Goal: Task Accomplishment & Management: Use online tool/utility

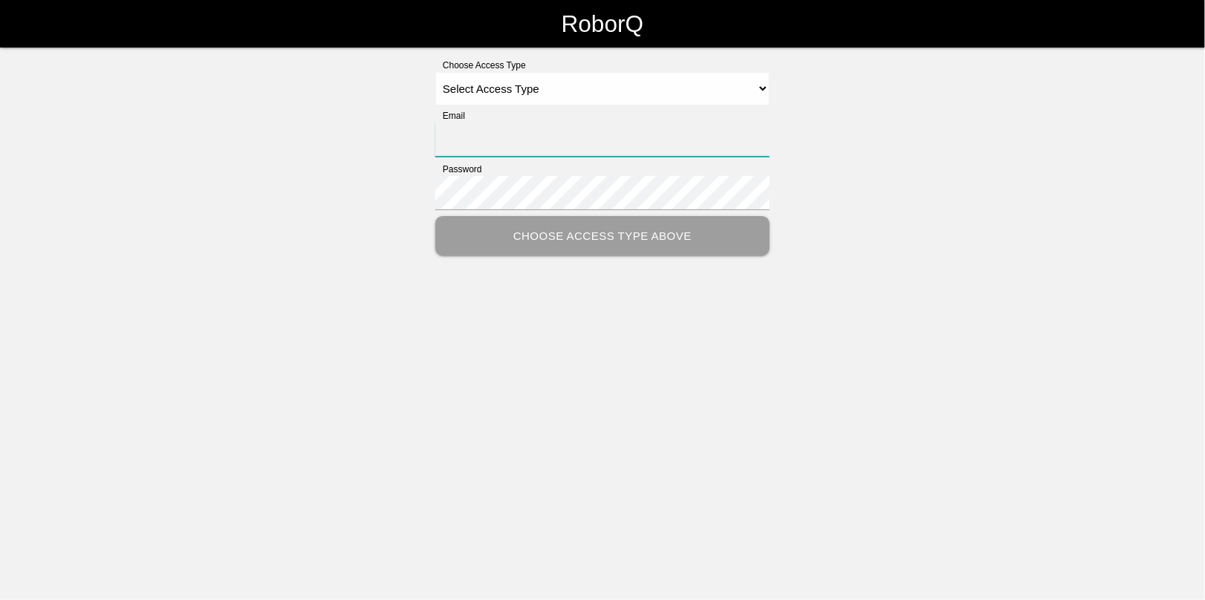
type input "[EMAIL_ADDRESS][DOMAIN_NAME]"
click at [484, 89] on select "Select Access Type Admin Customer Supervisor Worker" at bounding box center [602, 88] width 334 height 33
select select "Admin"
click at [435, 72] on select "Select Access Type Admin Customer Supervisor Worker" at bounding box center [602, 88] width 334 height 33
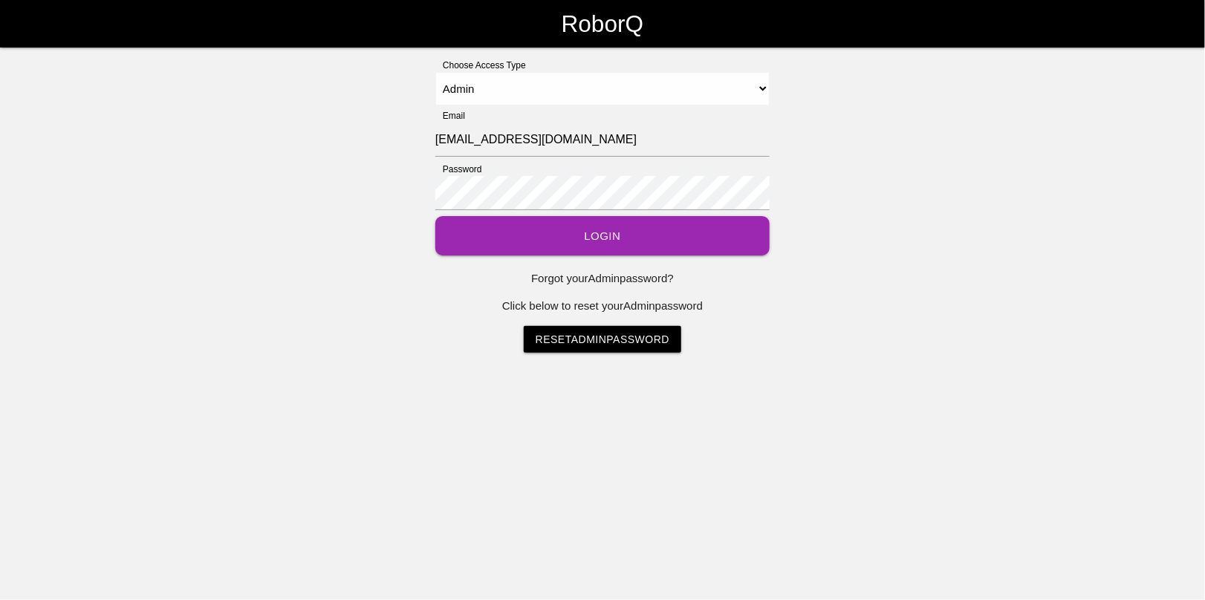
click at [598, 233] on button "Login" at bounding box center [602, 235] width 334 height 39
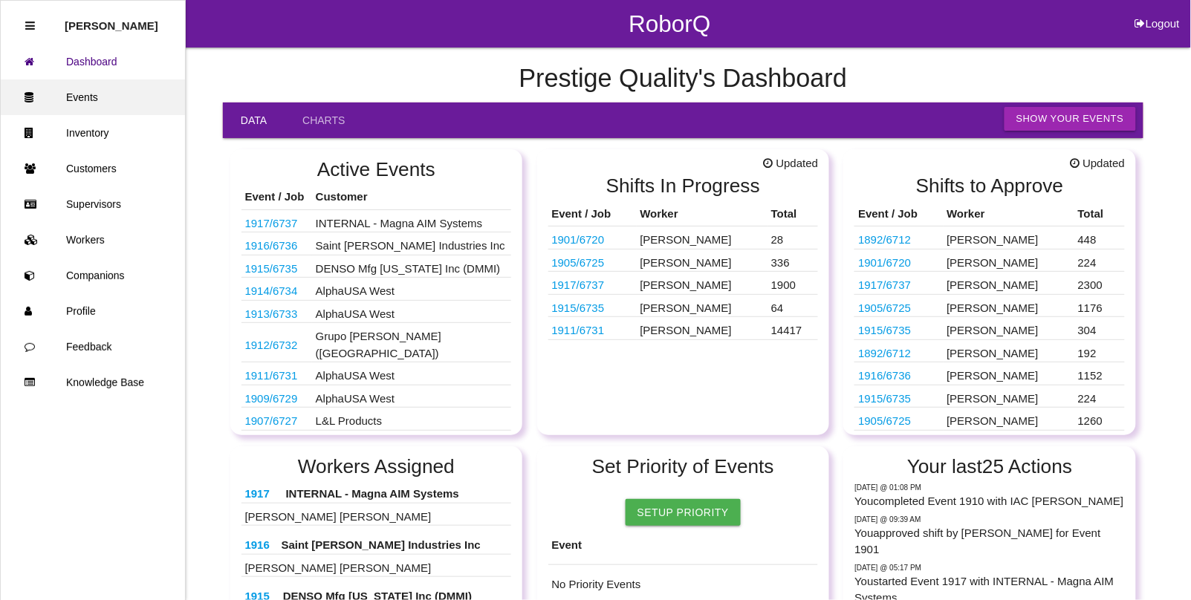
click at [62, 84] on link "Events" at bounding box center [93, 97] width 184 height 36
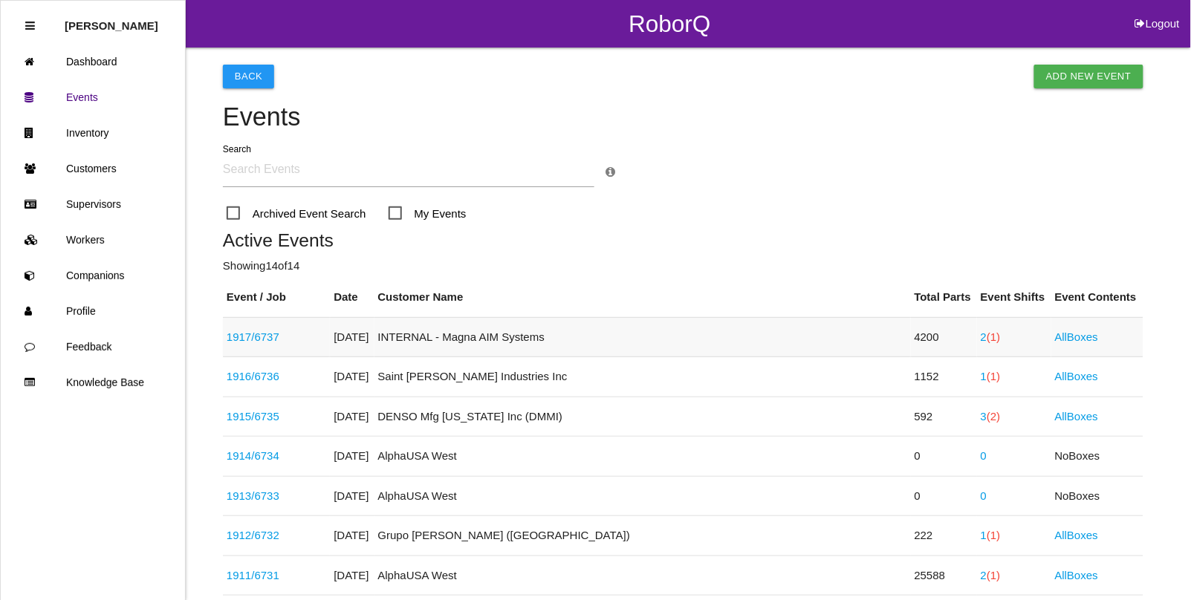
scroll to position [93, 0]
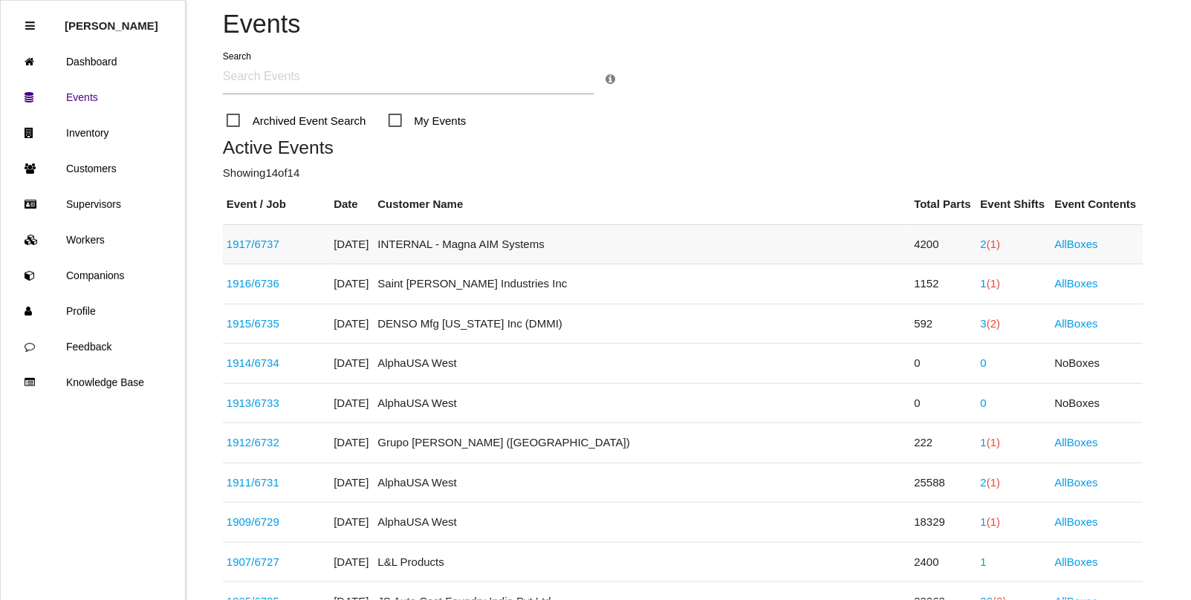
click at [266, 243] on link "1917 / 6737" at bounding box center [253, 244] width 53 height 13
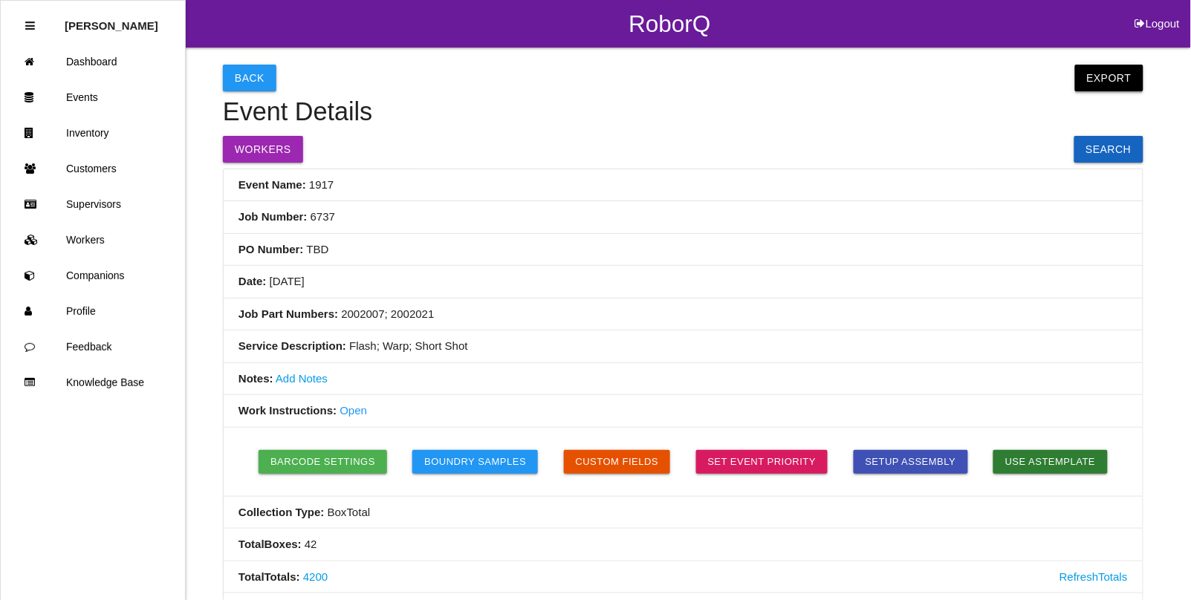
click at [1103, 71] on button "Export" at bounding box center [1109, 78] width 68 height 27
click at [1087, 80] on link "Export Excel" at bounding box center [1095, 82] width 85 height 34
click at [80, 94] on link "Events" at bounding box center [93, 97] width 184 height 36
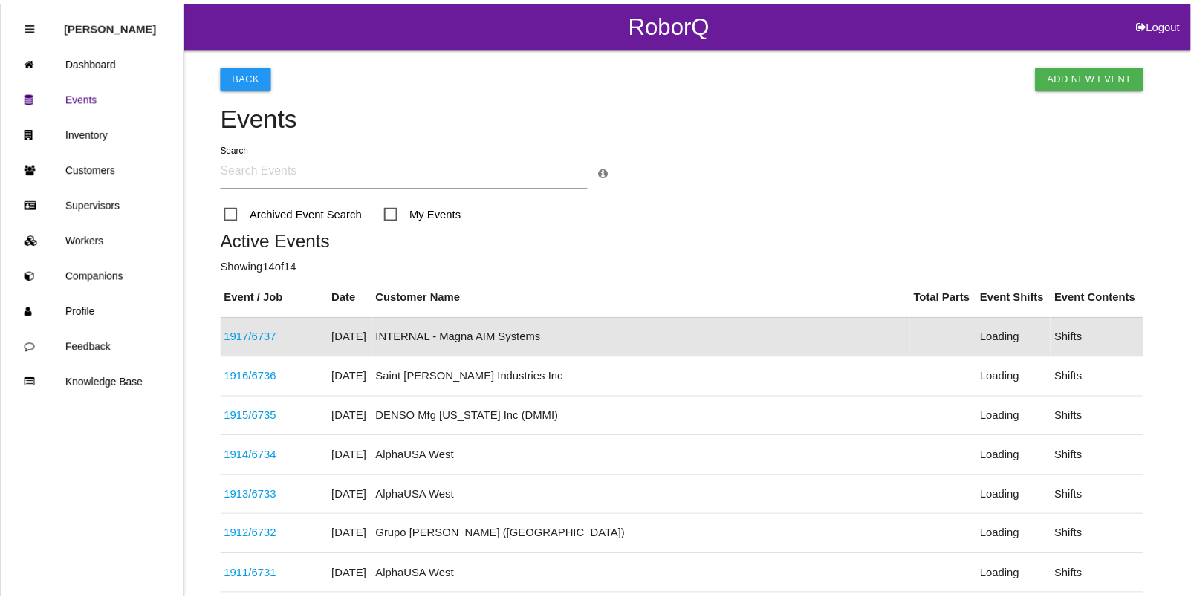
scroll to position [37, 0]
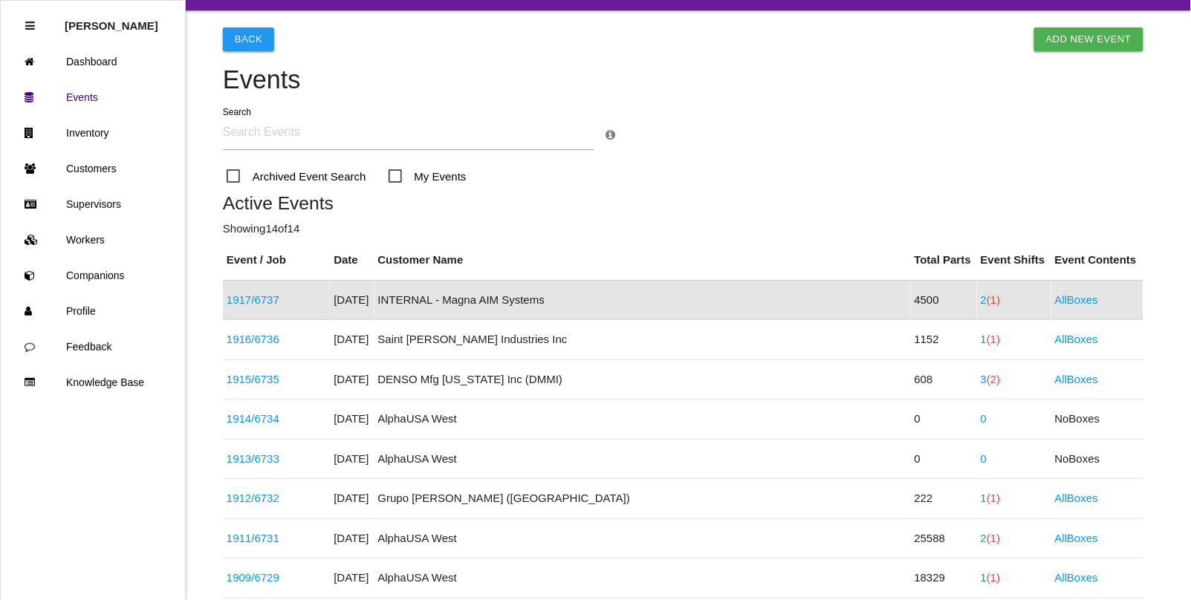
click at [247, 296] on link "1917 / 6737" at bounding box center [253, 299] width 53 height 13
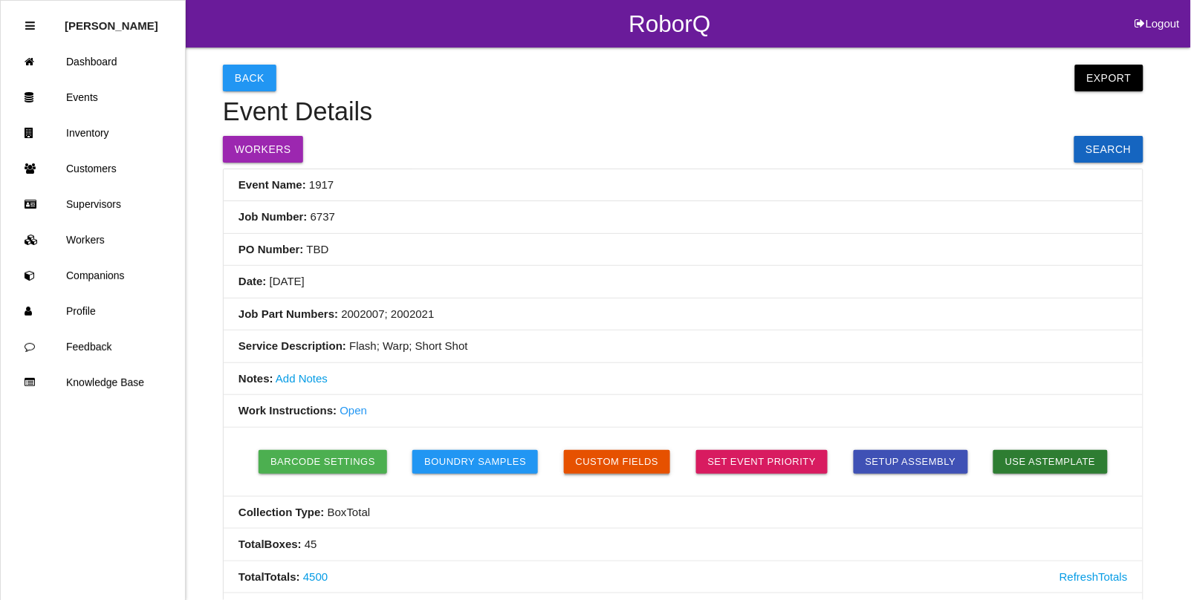
click at [602, 455] on button "Custom Fields" at bounding box center [617, 462] width 107 height 24
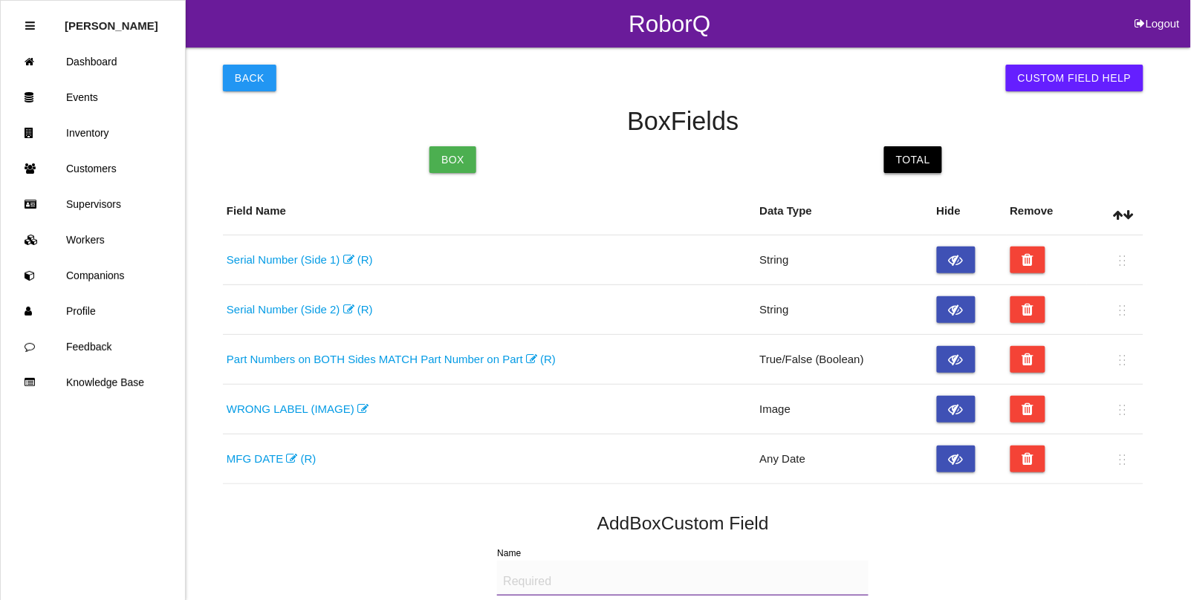
click at [926, 152] on link "Total" at bounding box center [913, 159] width 58 height 27
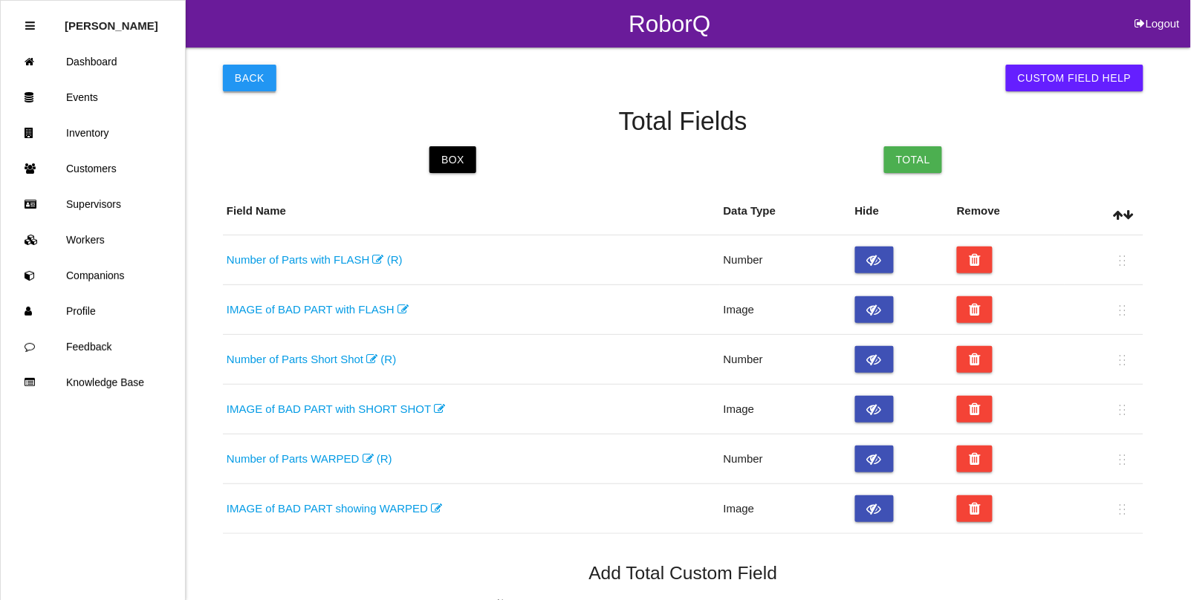
click at [251, 76] on button "Back" at bounding box center [249, 78] width 53 height 27
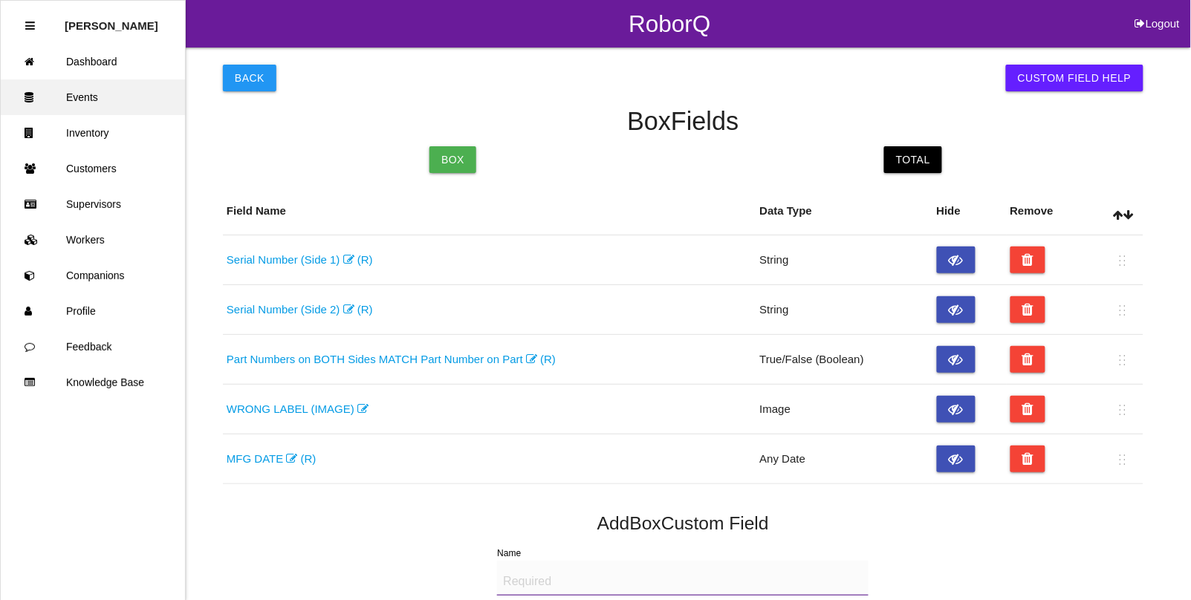
click at [80, 89] on link "Events" at bounding box center [93, 97] width 184 height 36
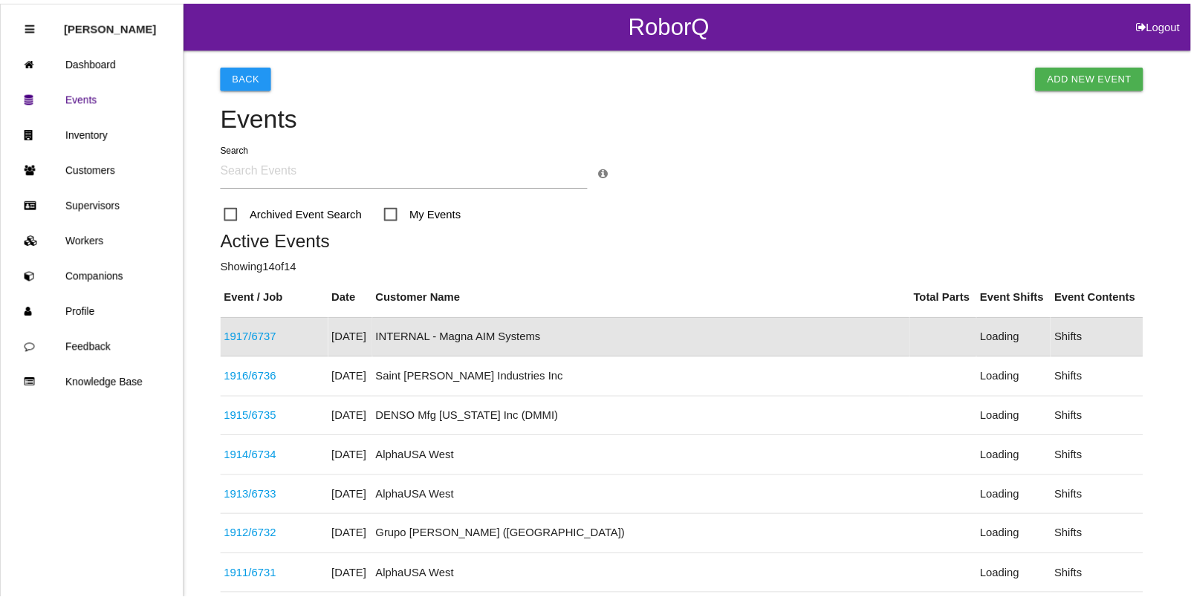
scroll to position [37, 0]
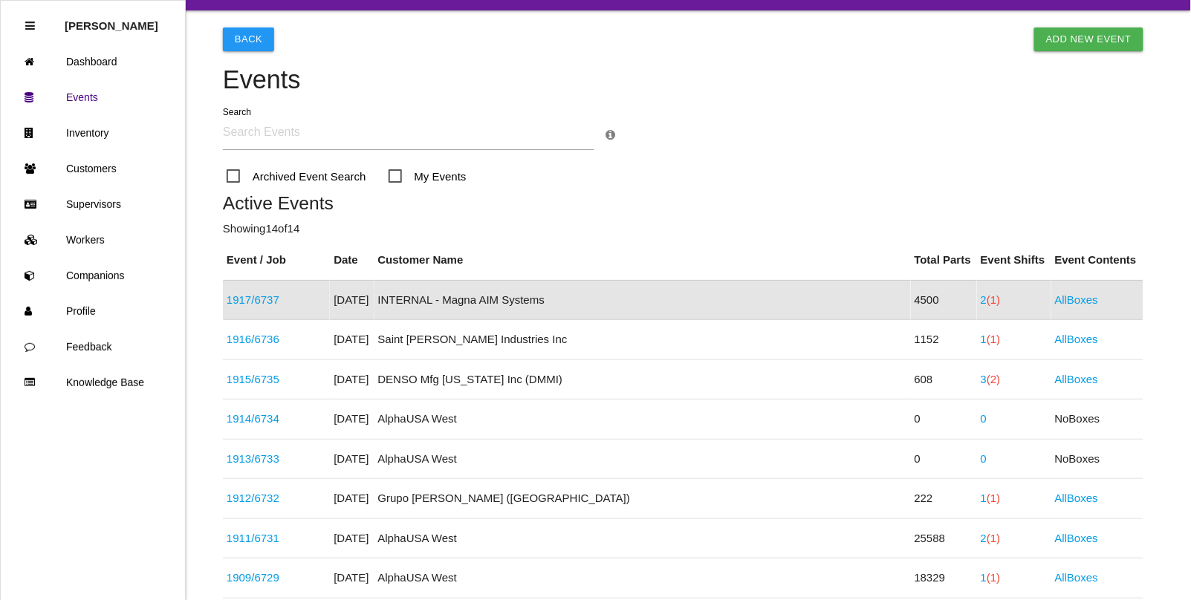
click at [279, 299] on link "1917 / 6737" at bounding box center [253, 299] width 53 height 13
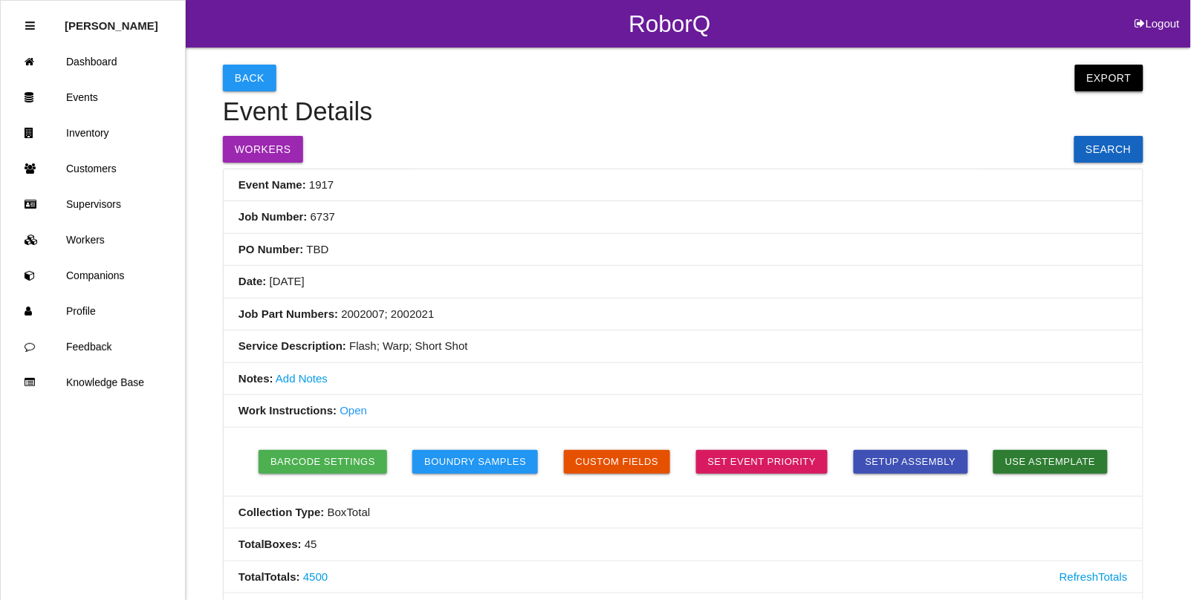
click at [1116, 71] on button "Export" at bounding box center [1109, 78] width 68 height 27
click at [1108, 113] on link "Export CSV" at bounding box center [1095, 116] width 85 height 34
click at [84, 95] on link "Events" at bounding box center [93, 97] width 184 height 36
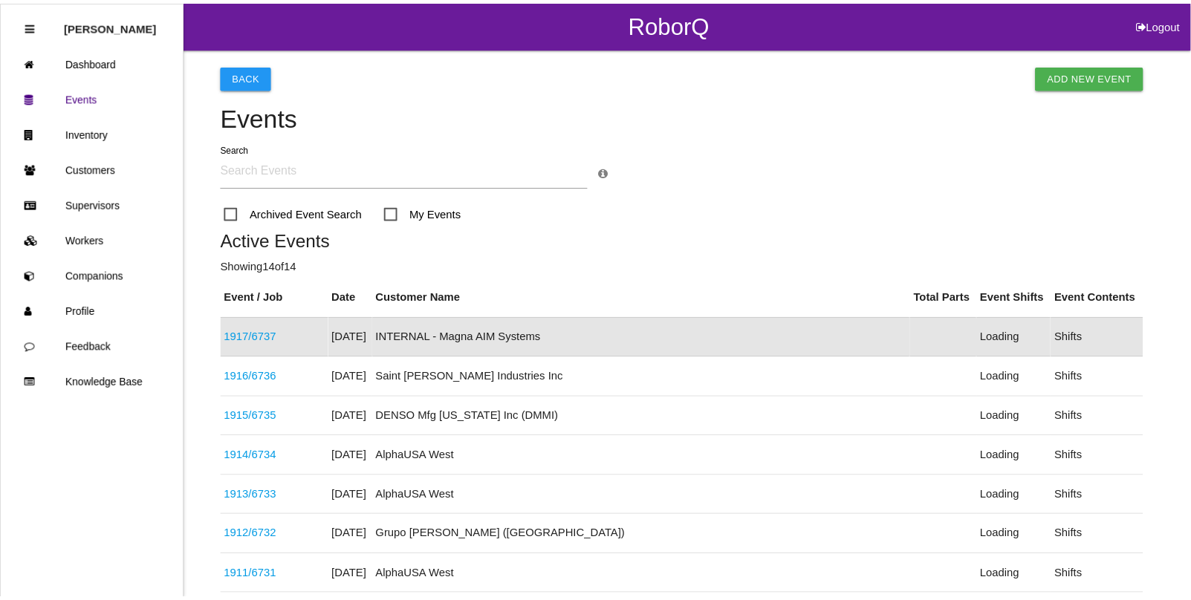
scroll to position [37, 0]
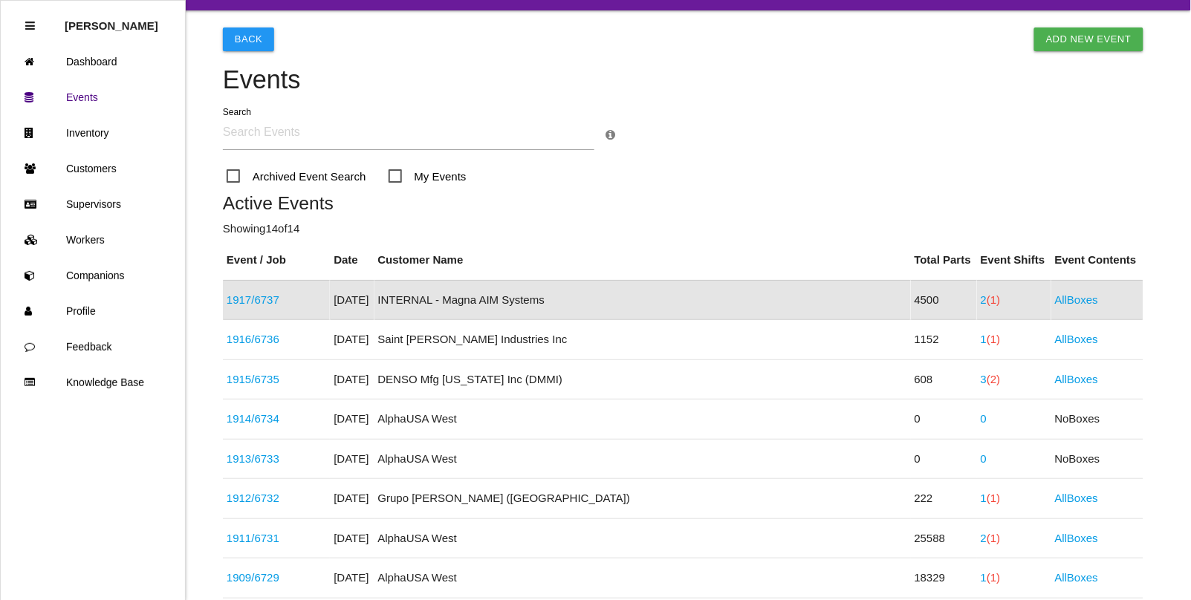
click at [986, 297] on span "(1)" at bounding box center [992, 299] width 13 height 13
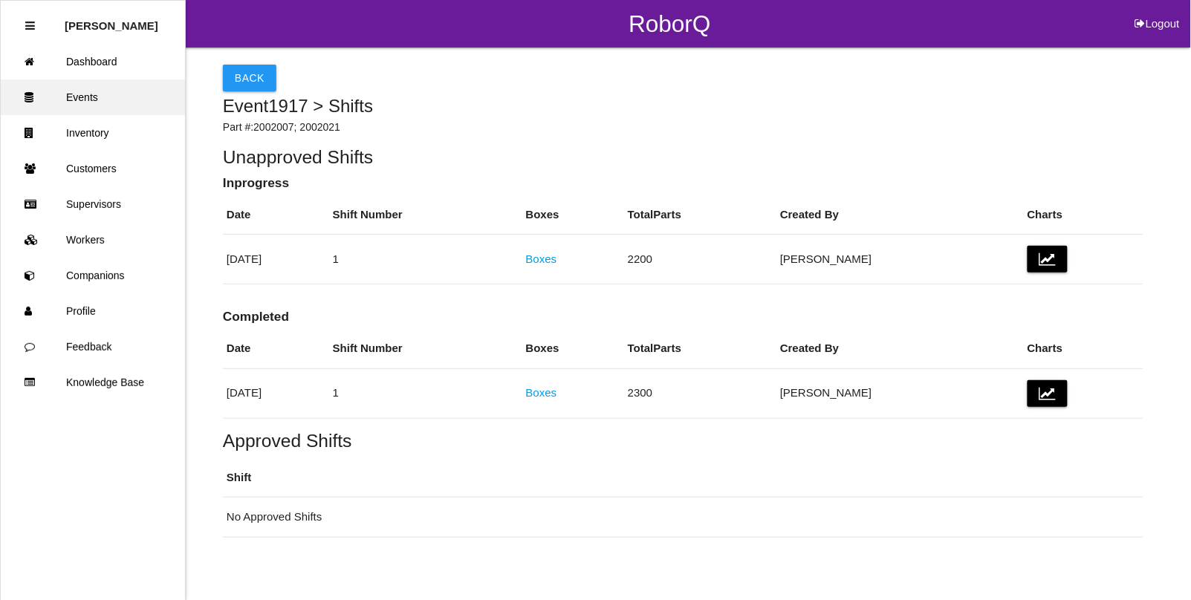
click at [83, 97] on link "Events" at bounding box center [93, 97] width 184 height 36
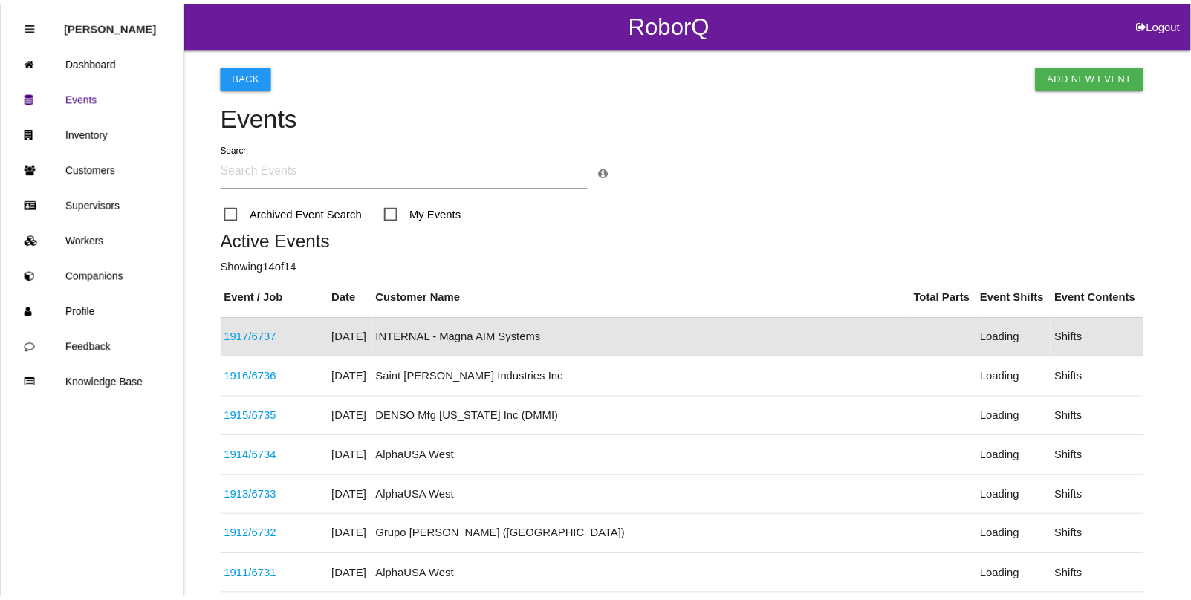
scroll to position [37, 0]
